Goal: Information Seeking & Learning: Learn about a topic

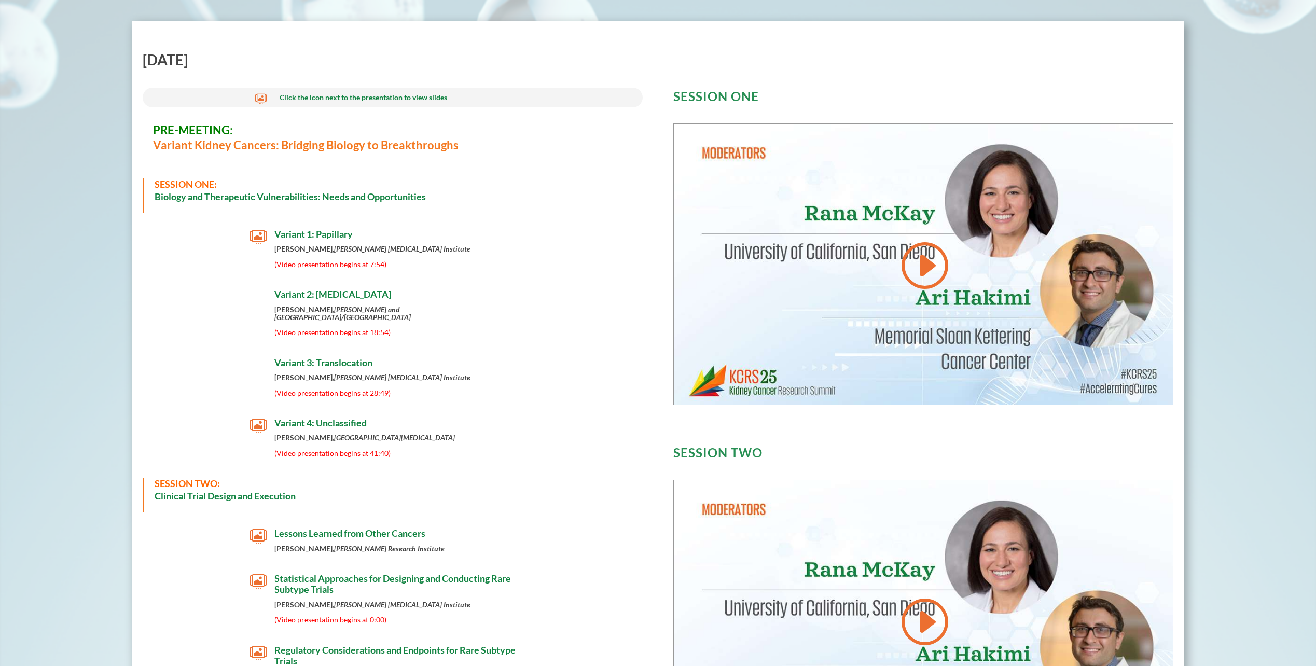
scroll to position [472, 0]
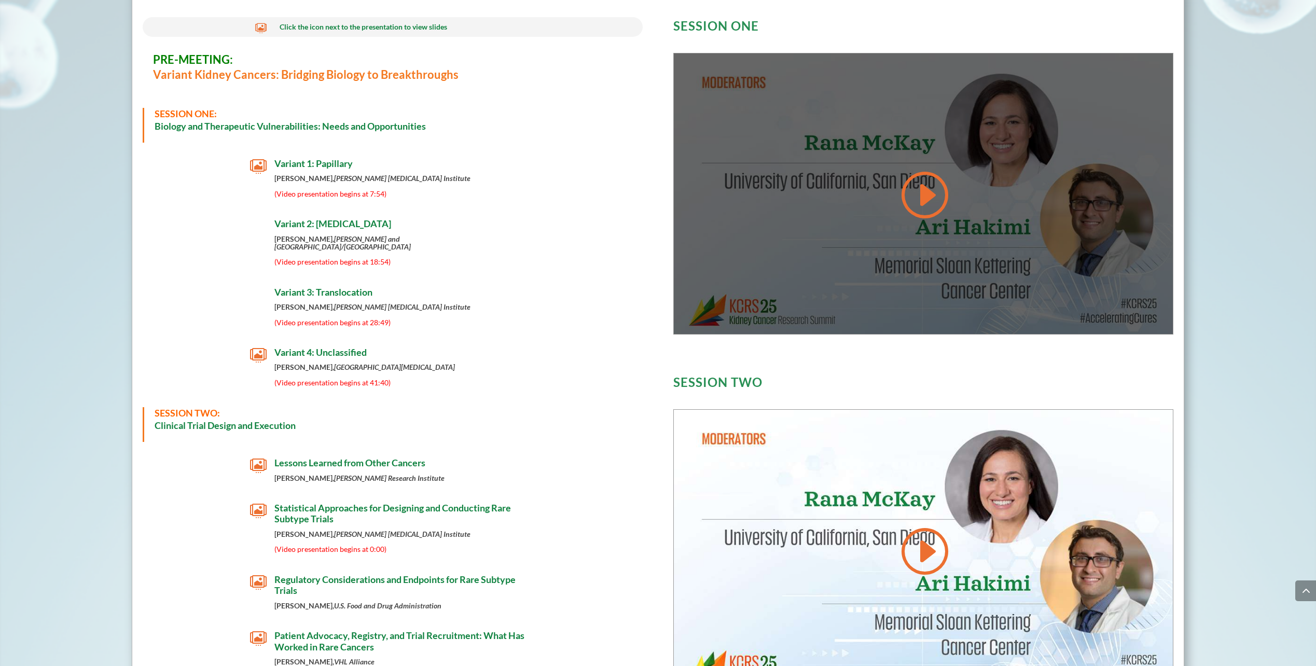
click at [936, 198] on link at bounding box center [924, 195] width 50 height 52
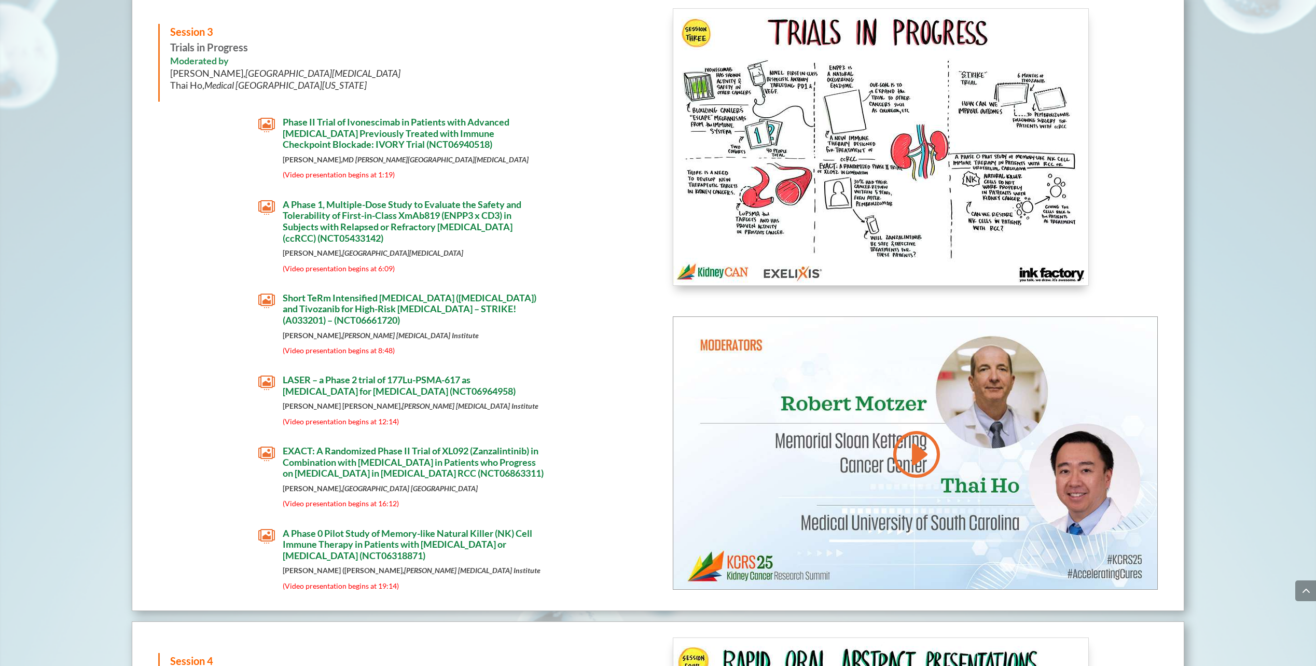
scroll to position [3128, 0]
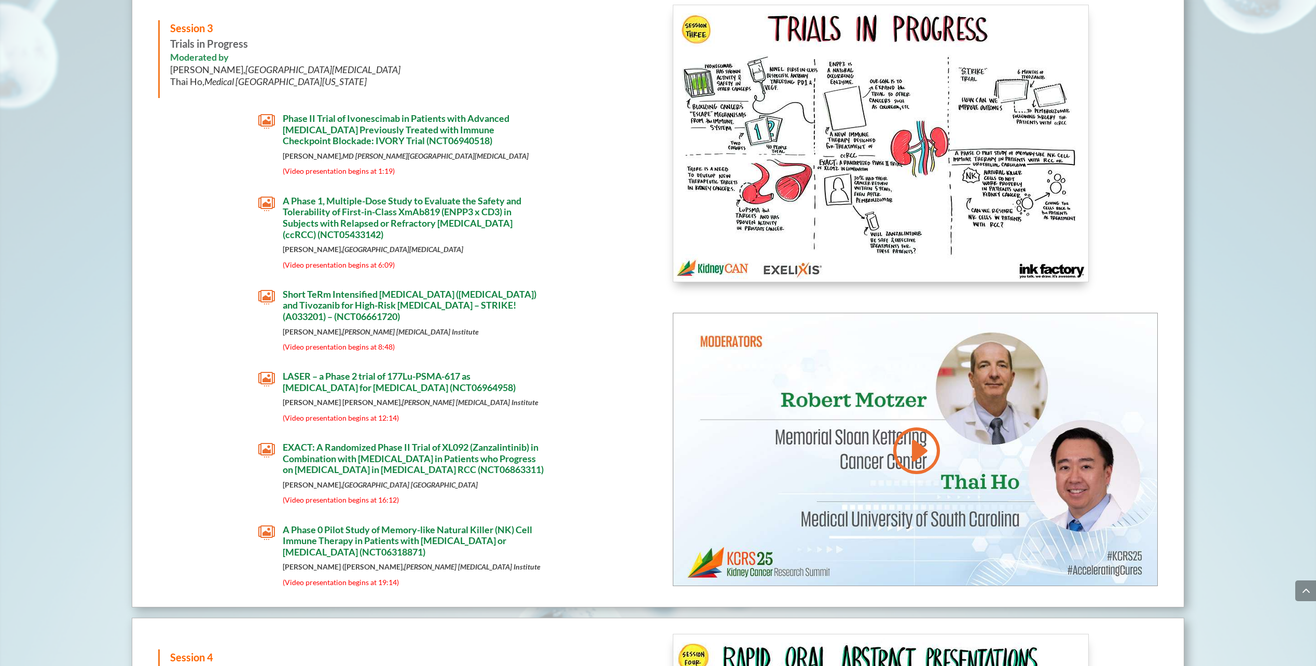
click at [372, 445] on span "EXACT: A Randomized Phase II Trial of XL092 (Zanzalintinib) in Combination with…" at bounding box center [413, 459] width 261 height 34
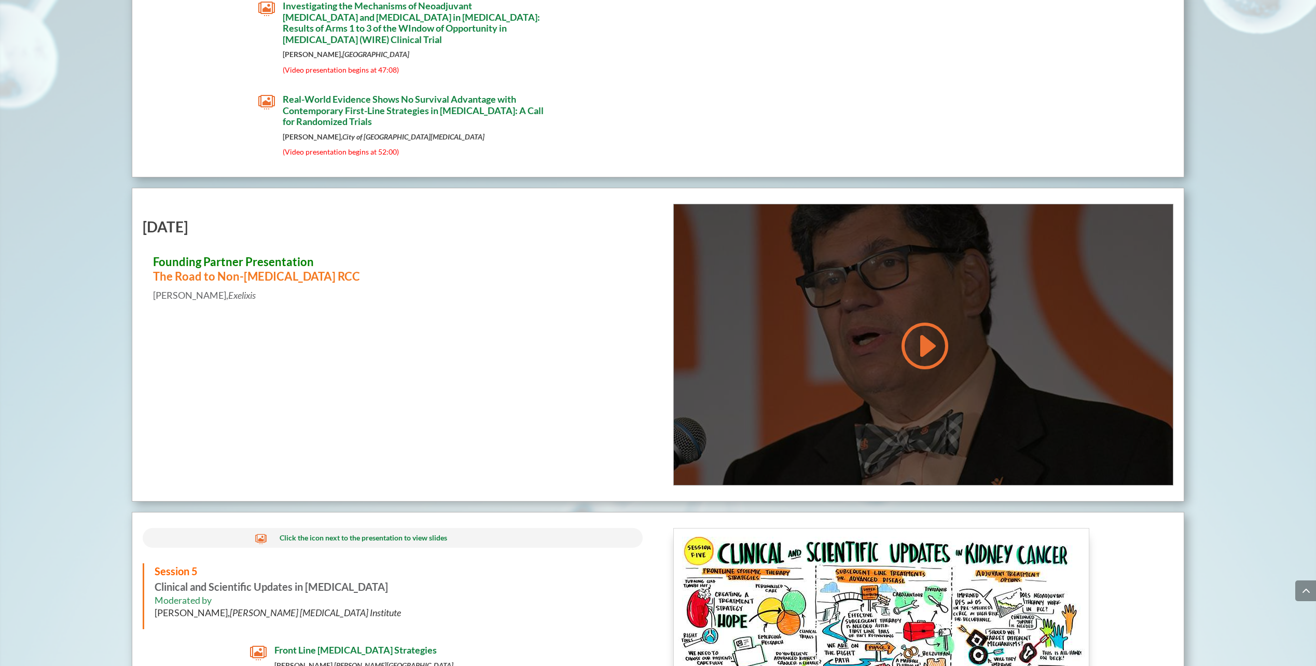
scroll to position [4415, 0]
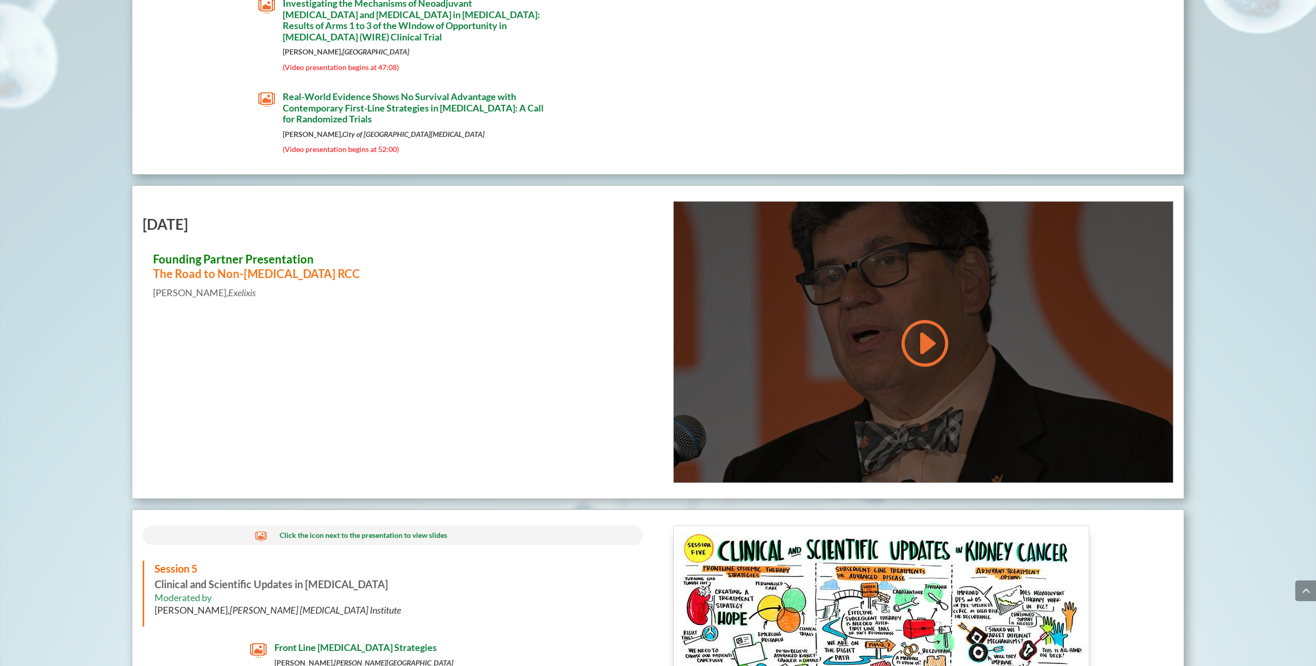
click at [925, 352] on link at bounding box center [924, 343] width 50 height 52
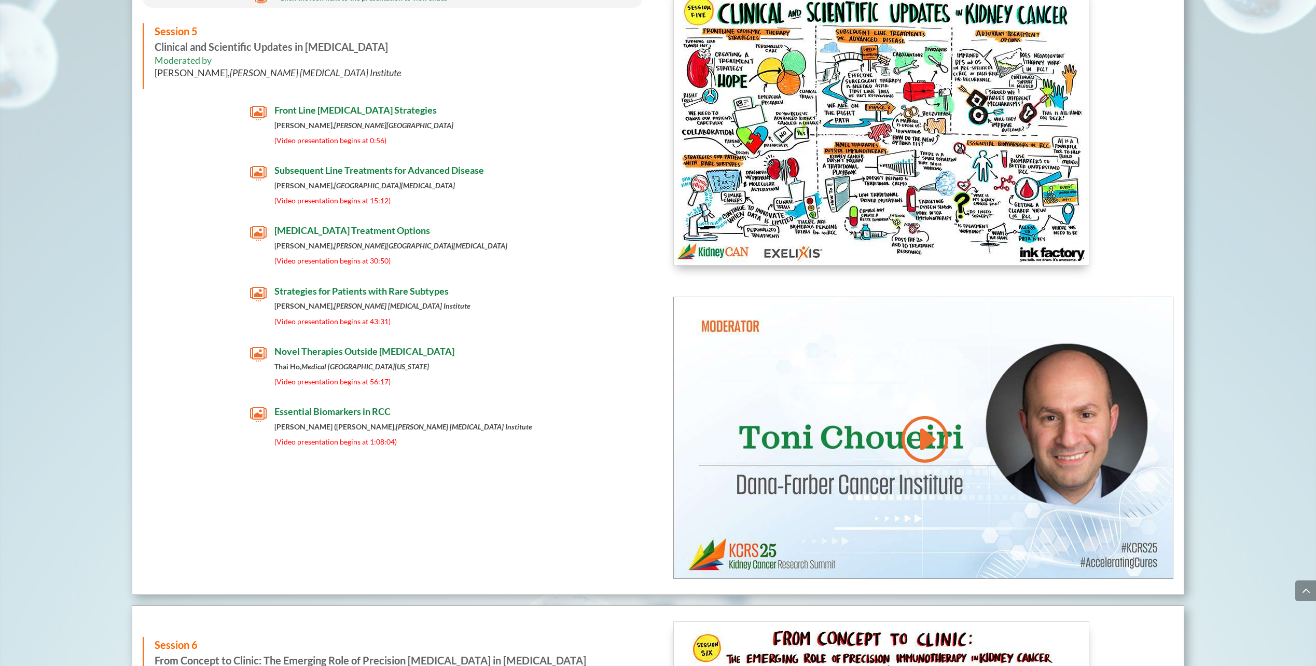
scroll to position [4955, 0]
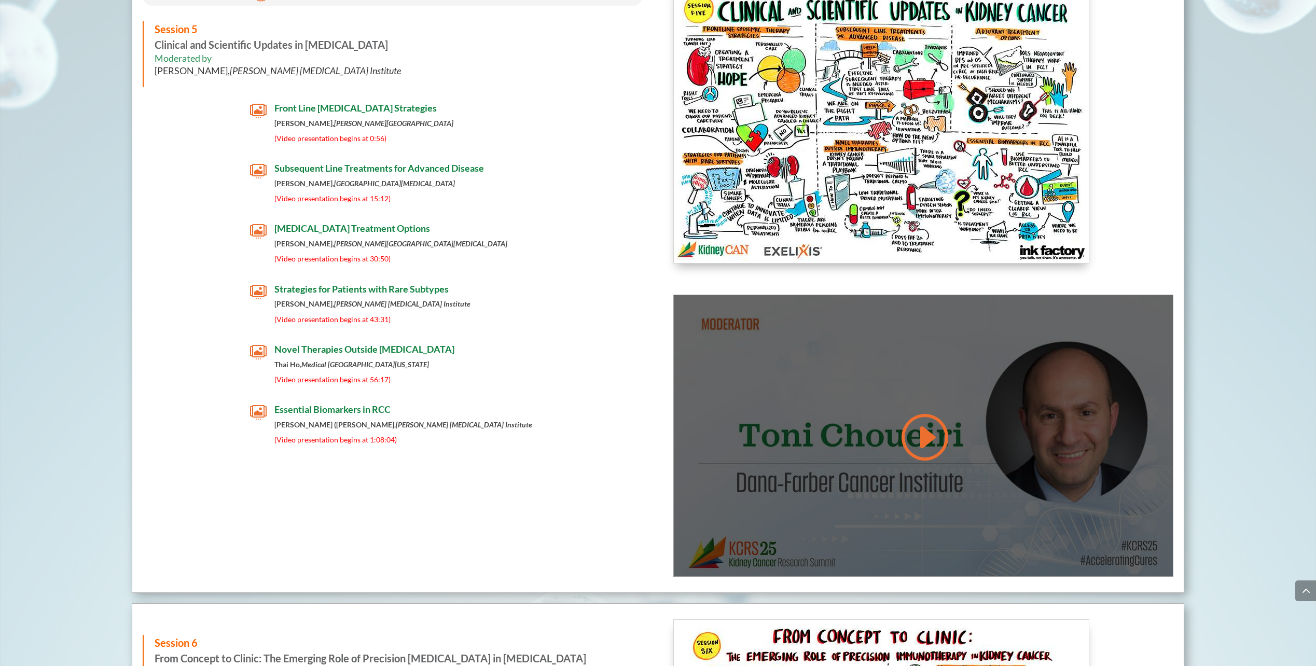
click at [918, 441] on link at bounding box center [924, 437] width 50 height 52
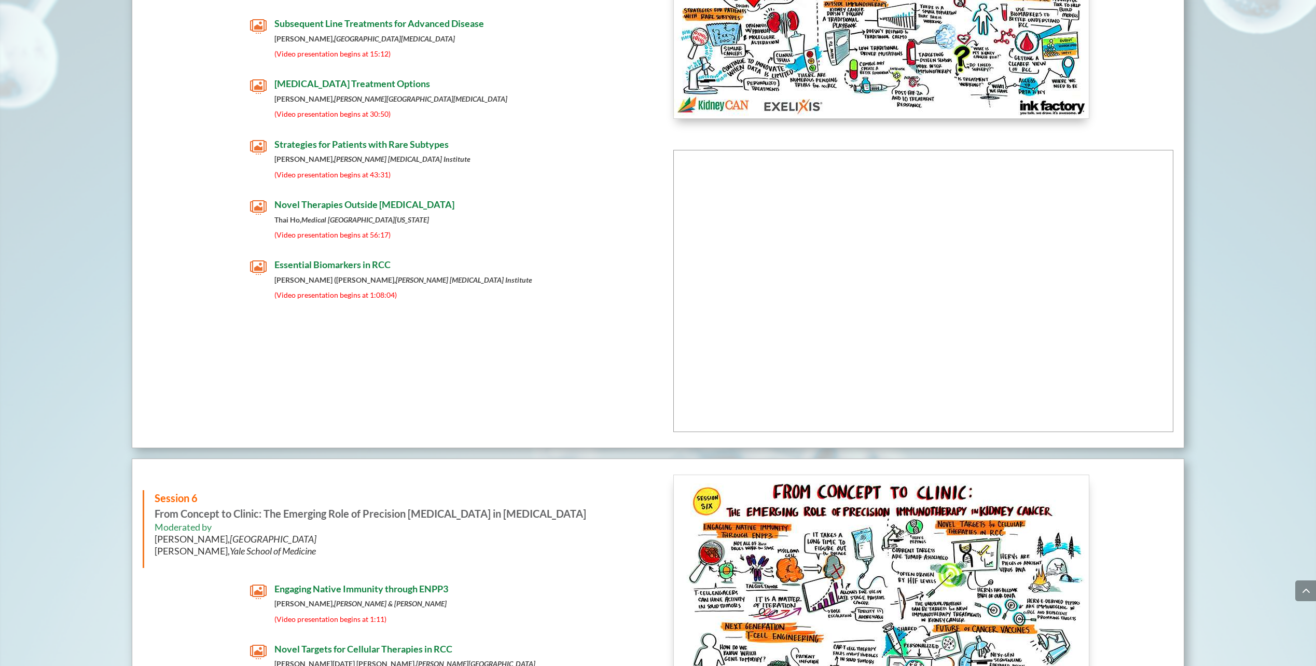
scroll to position [5100, 0]
